Goal: Transaction & Acquisition: Purchase product/service

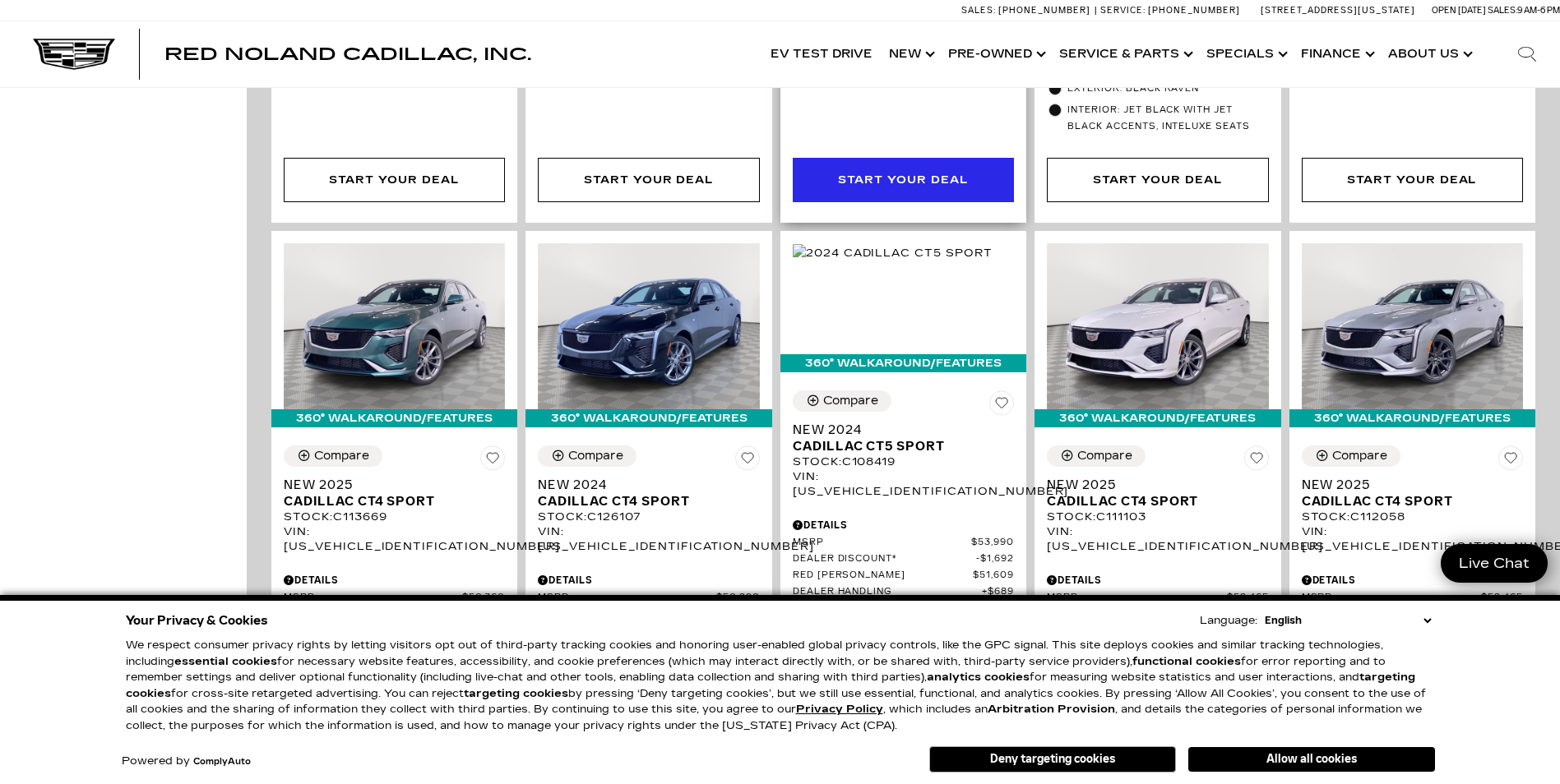
scroll to position [1808, 0]
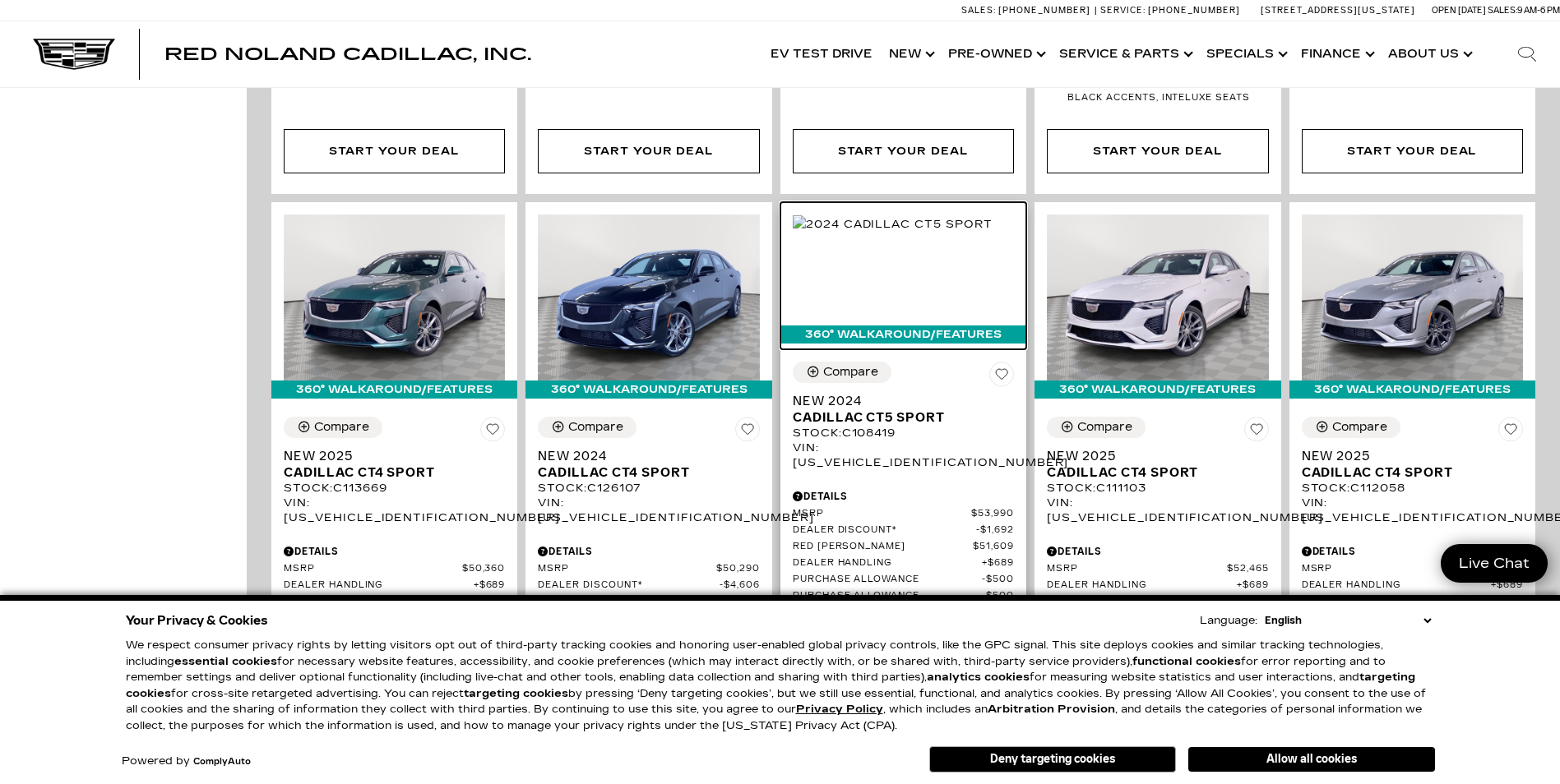
click at [914, 221] on img at bounding box center [893, 224] width 200 height 18
click at [912, 223] on img at bounding box center [893, 224] width 200 height 18
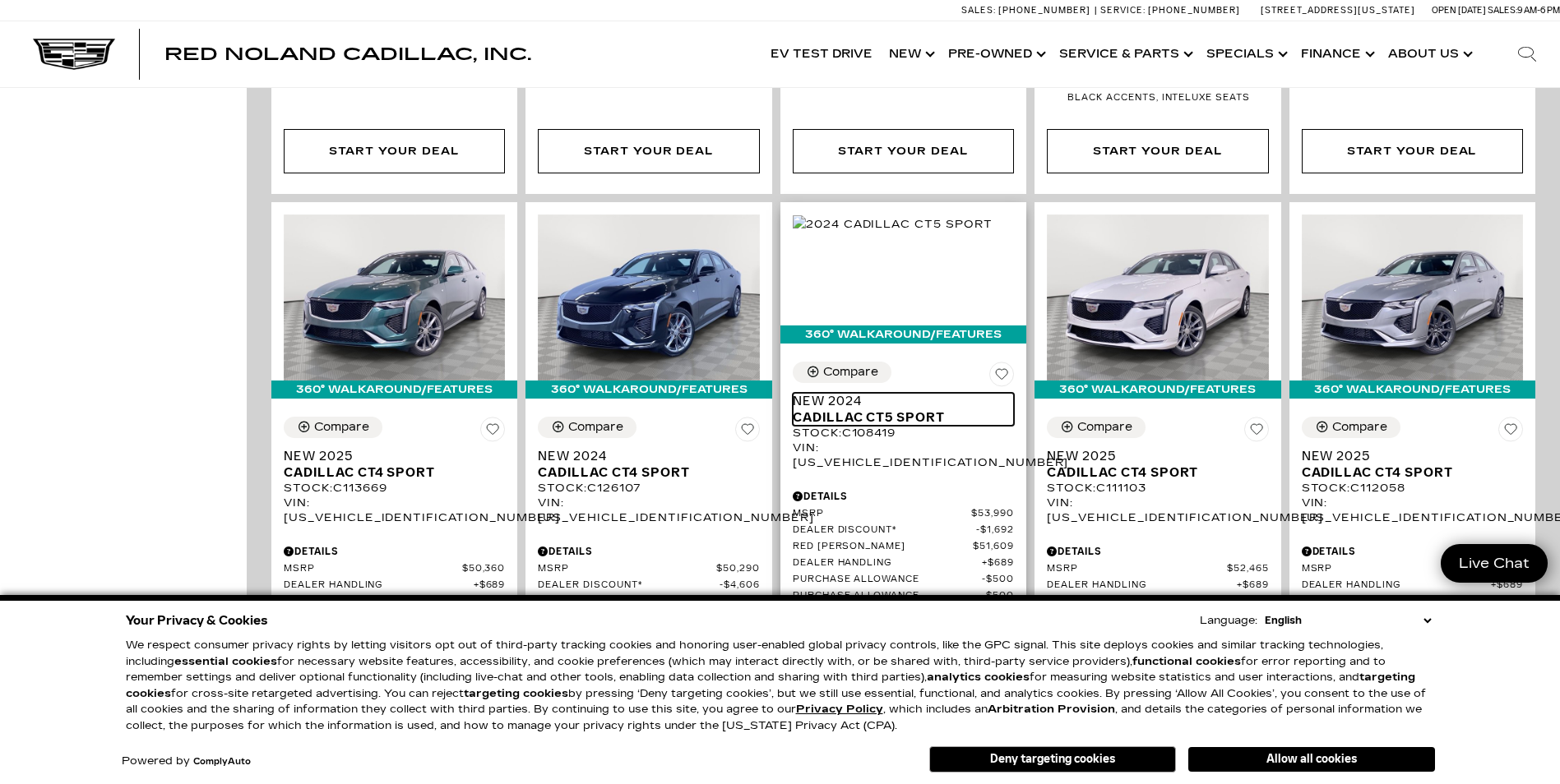
click at [929, 409] on span "Cadillac CT5 Sport" at bounding box center [897, 417] width 209 height 16
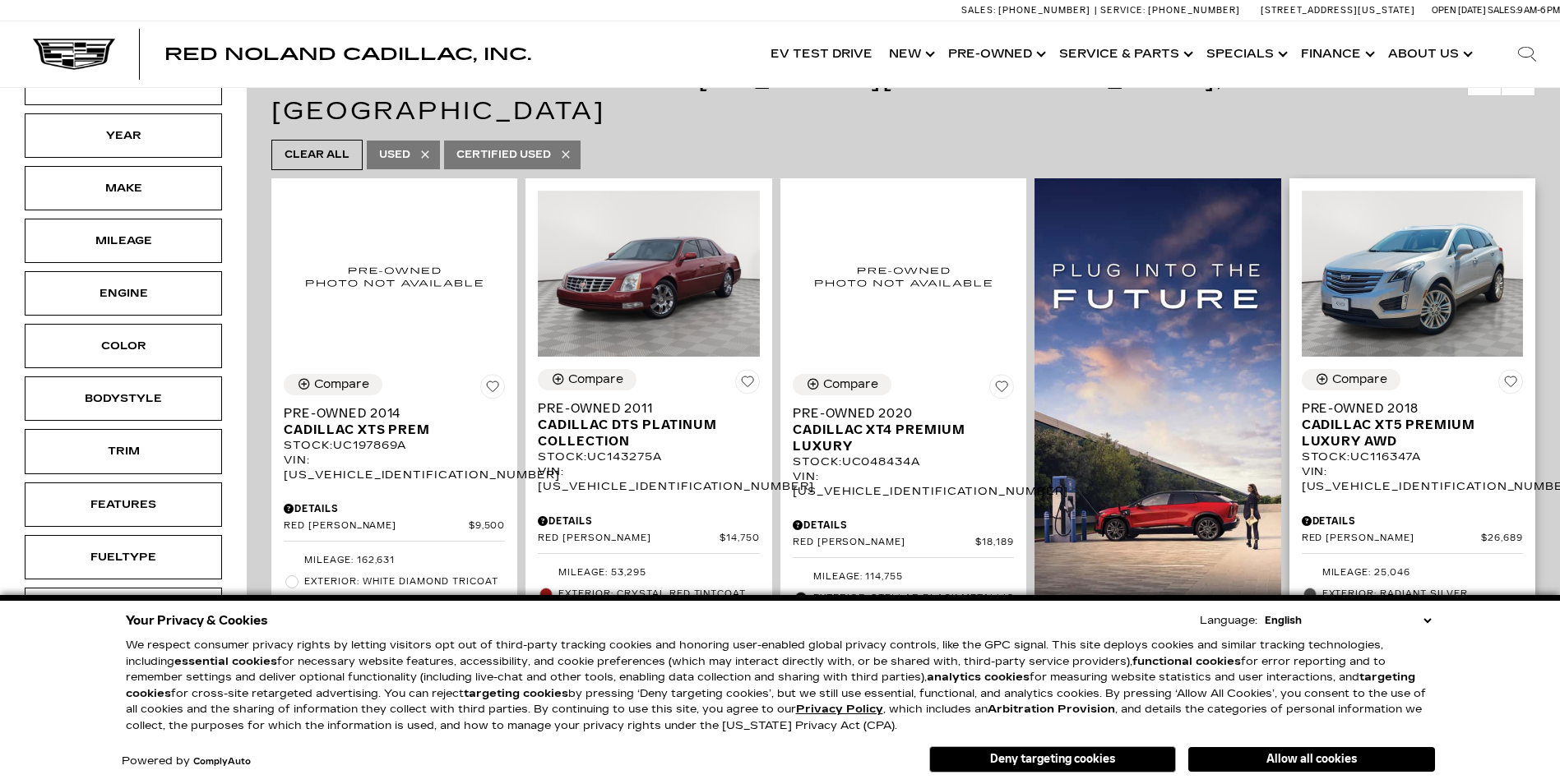
scroll to position [329, 0]
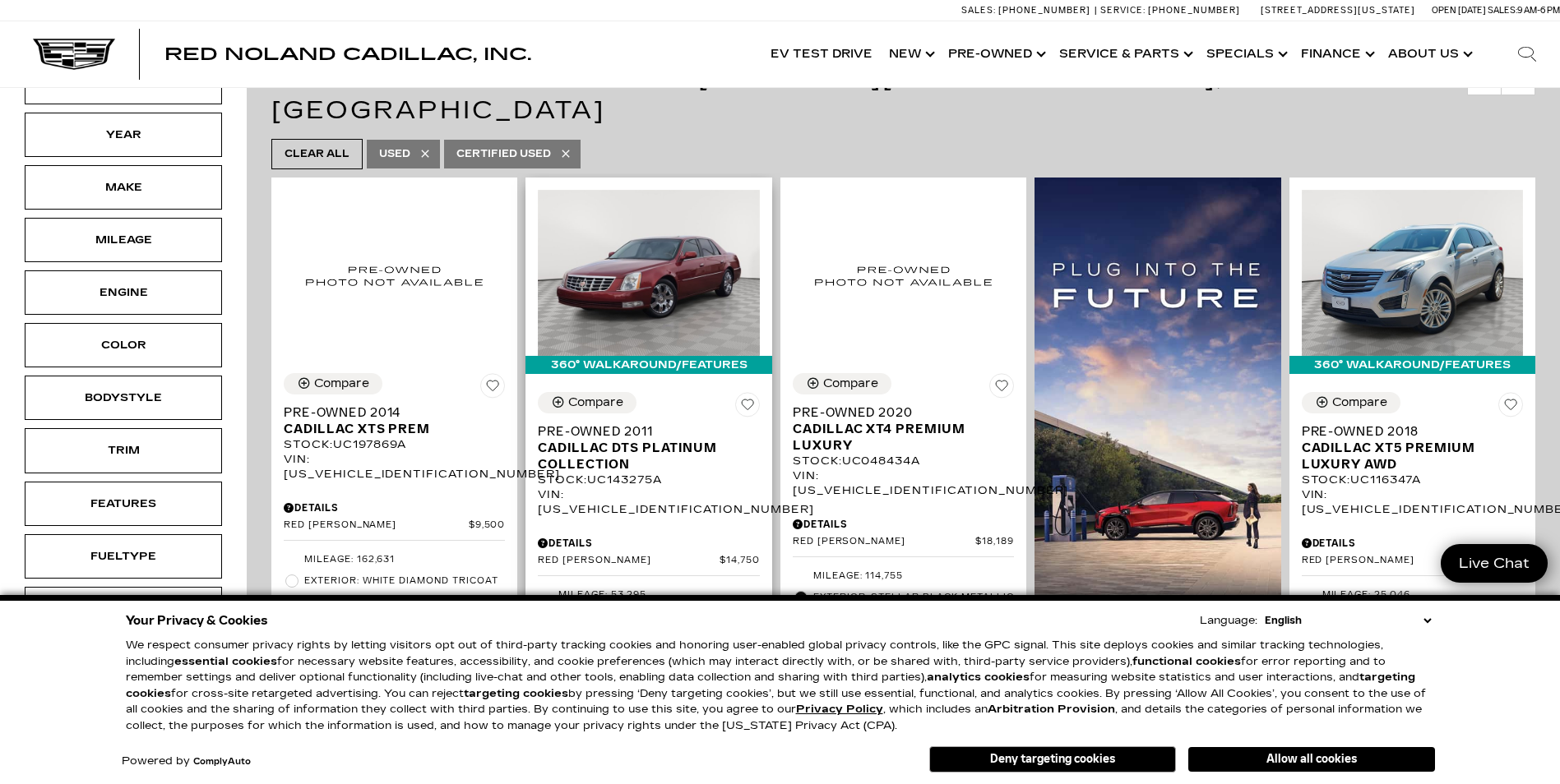
click at [655, 392] on div "Compare Pre-Owned 2011 Cadillac DTS Platinum Collection Stock : UC143275A VIN: …" at bounding box center [648, 455] width 222 height 126
click at [650, 269] on img at bounding box center [648, 272] width 222 height 166
click at [661, 439] on span "Cadillac DTS Platinum Collection" at bounding box center [642, 456] width 209 height 33
